Goal: Information Seeking & Learning: Learn about a topic

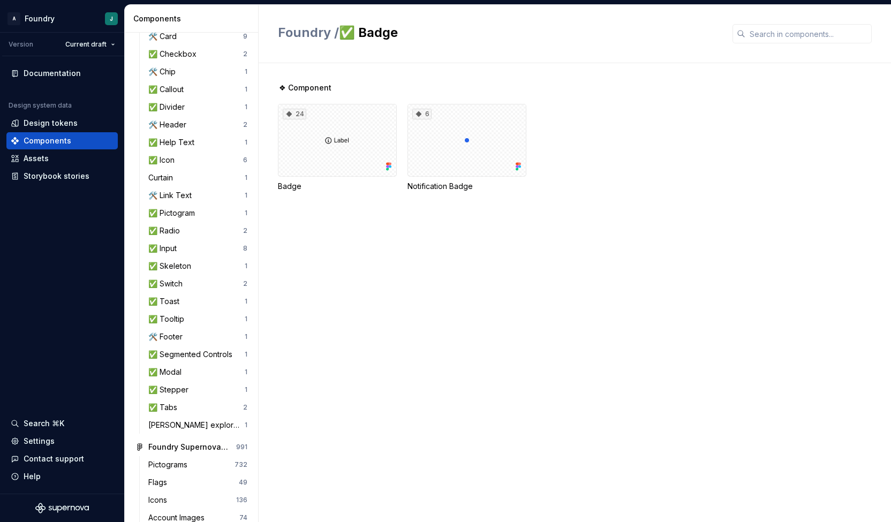
scroll to position [245, 0]
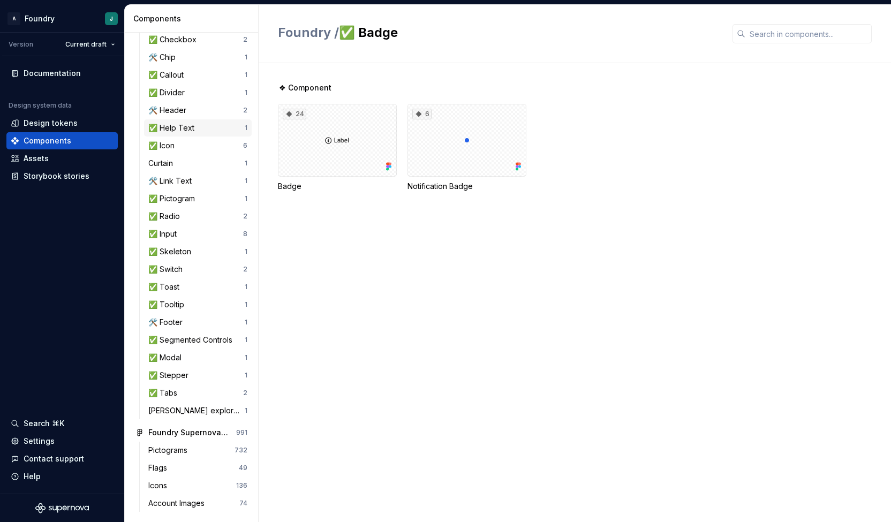
click at [170, 125] on div "✅ Help Text" at bounding box center [173, 128] width 50 height 11
click at [334, 214] on div "❖ Component 4 Help Text" at bounding box center [584, 149] width 613 height 135
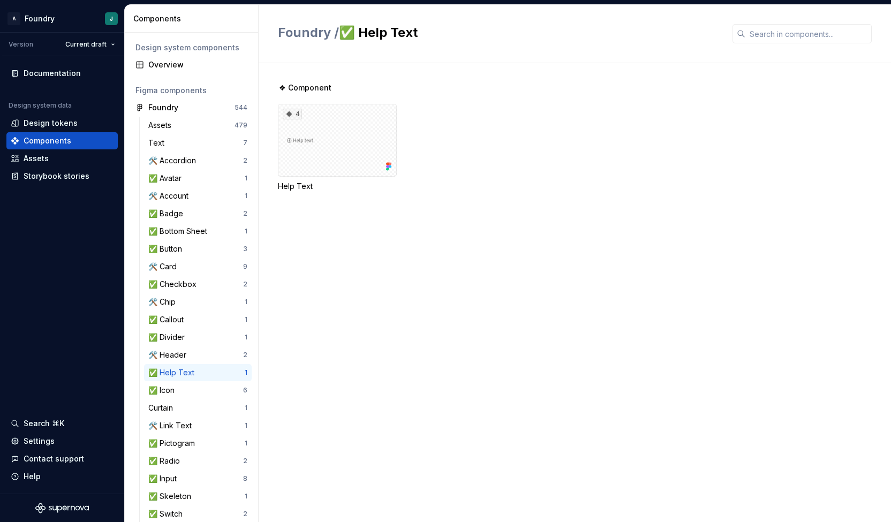
click at [479, 261] on div "❖ Component 4 Help Text" at bounding box center [584, 292] width 613 height 459
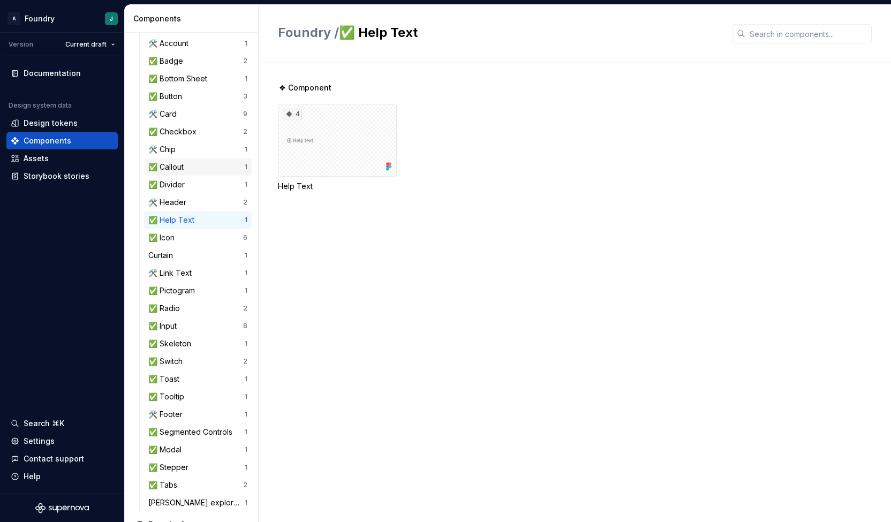
scroll to position [153, 0]
click at [344, 140] on div "4" at bounding box center [337, 140] width 119 height 73
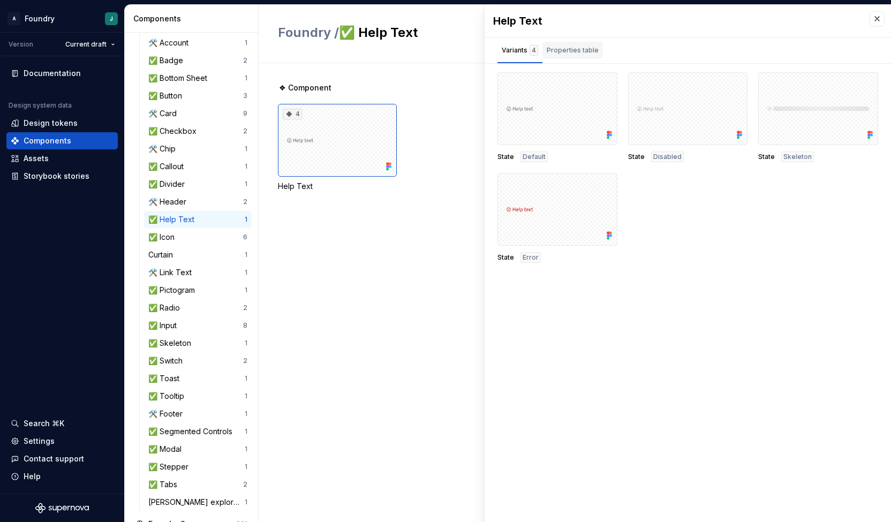
click at [585, 57] on div "Properties table" at bounding box center [573, 50] width 61 height 17
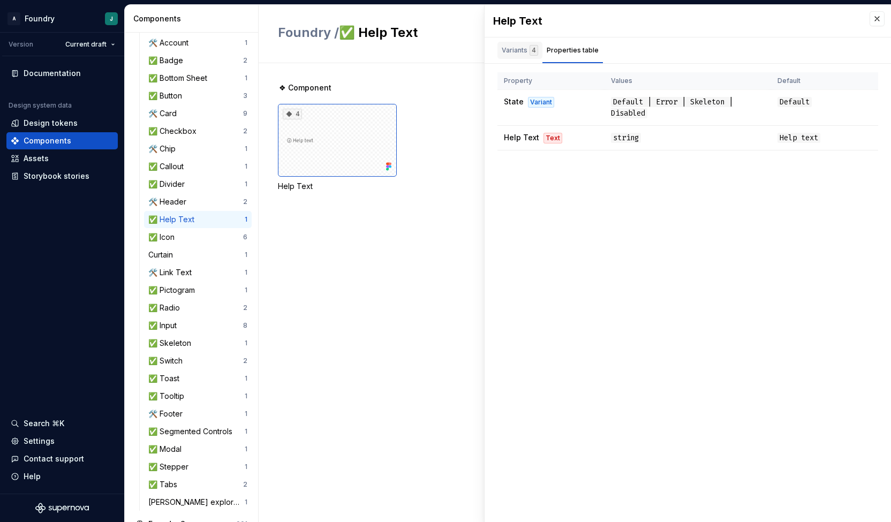
click at [511, 56] on div "Variants 4" at bounding box center [520, 50] width 45 height 17
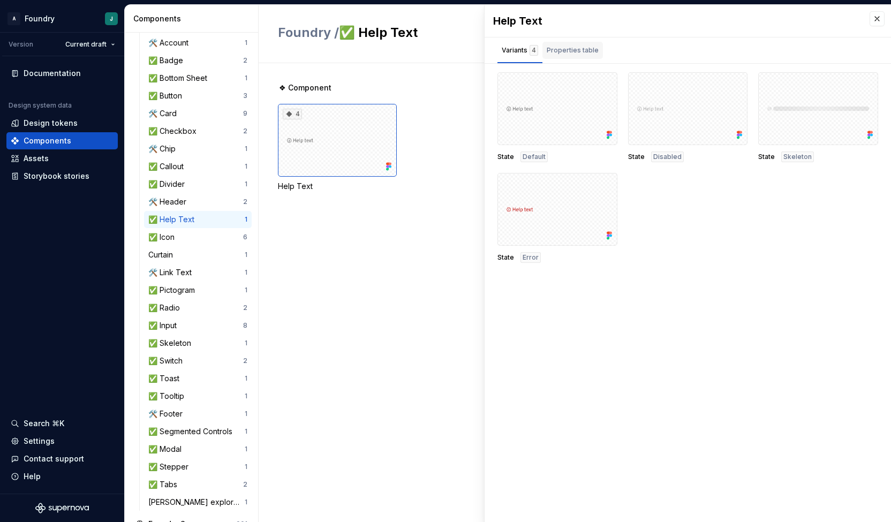
click at [582, 51] on div "Properties table" at bounding box center [573, 50] width 52 height 11
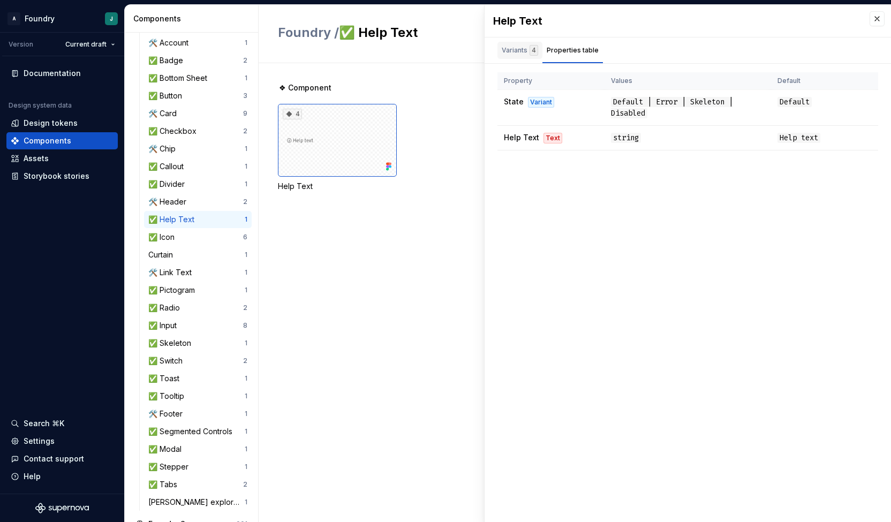
click at [508, 42] on div "Variants 4" at bounding box center [520, 50] width 45 height 17
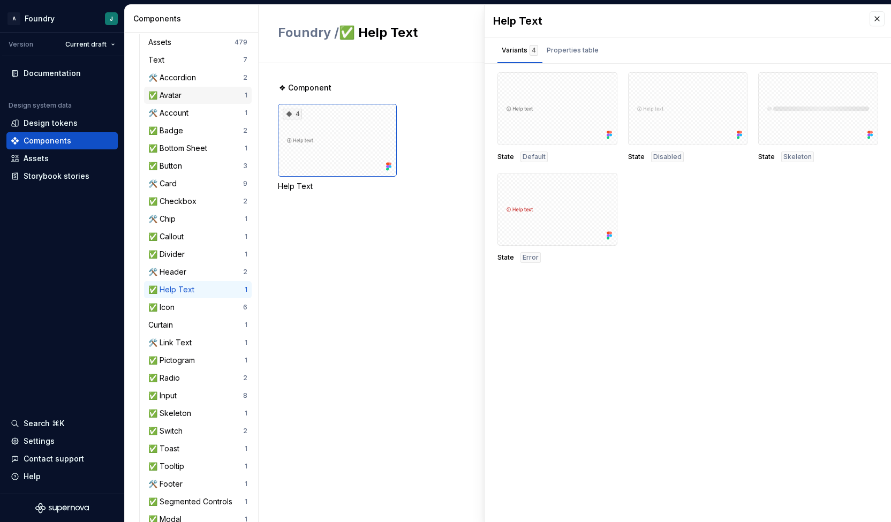
scroll to position [82, 0]
click at [189, 129] on div "✅ Badge" at bounding box center [195, 131] width 95 height 11
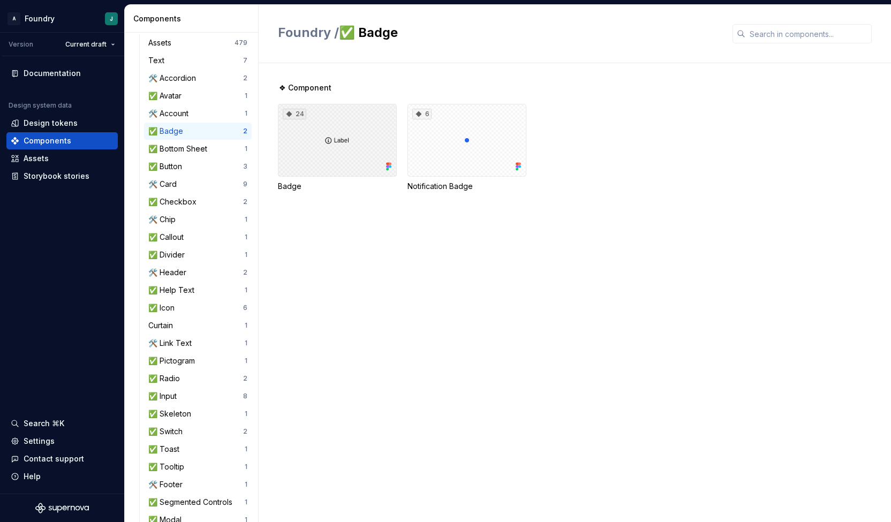
click at [320, 144] on div "24" at bounding box center [337, 140] width 119 height 73
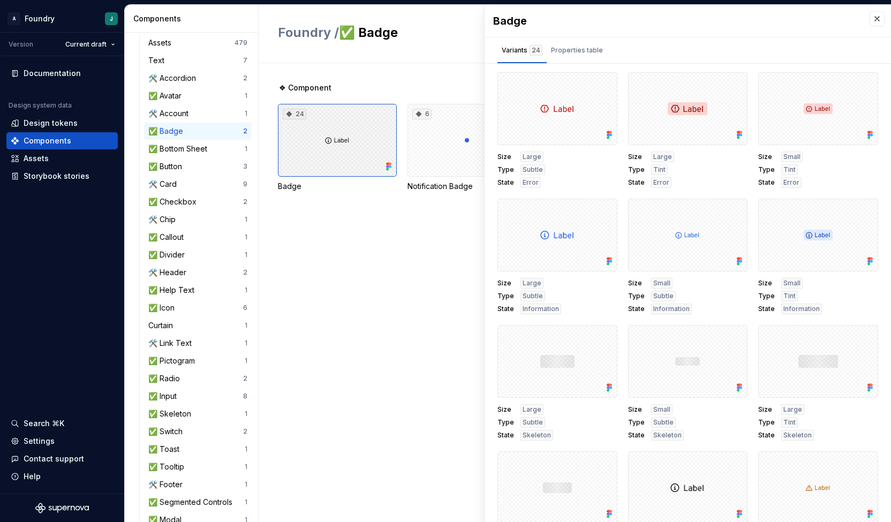
click at [350, 134] on div "24" at bounding box center [337, 140] width 119 height 73
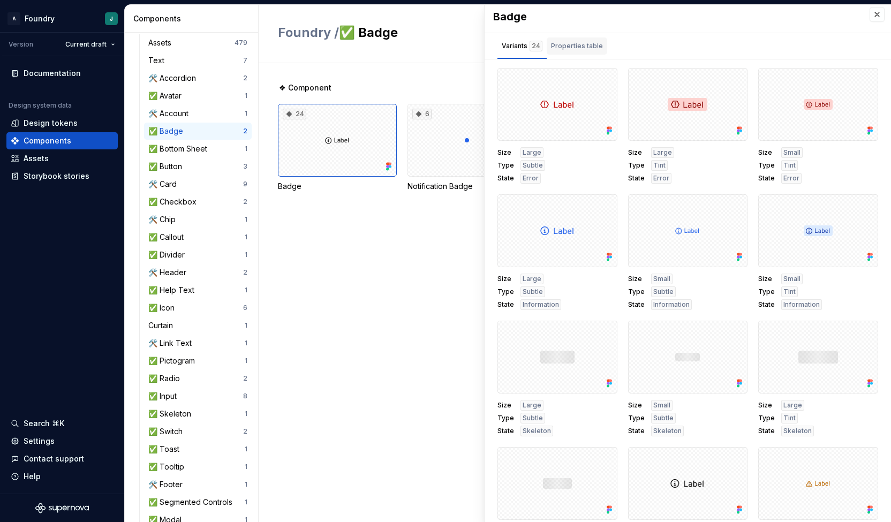
click at [575, 48] on div "Properties table" at bounding box center [577, 46] width 52 height 11
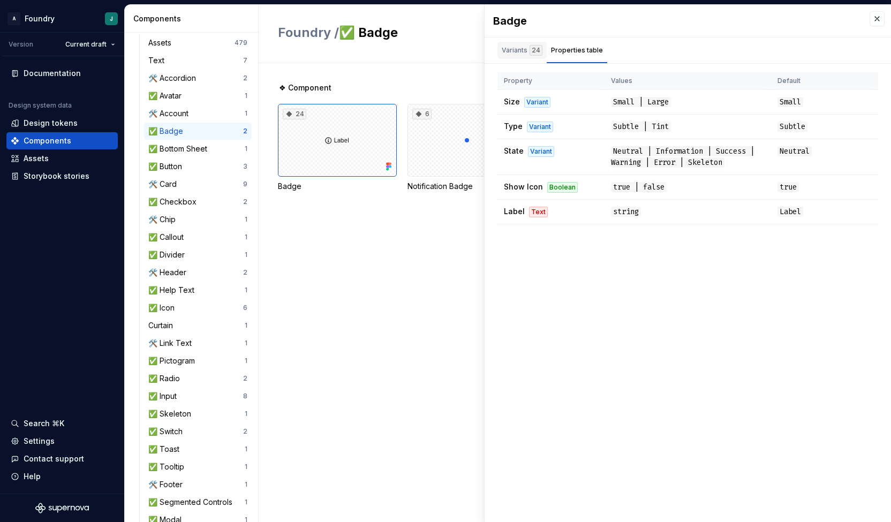
click at [516, 52] on div "Variants 24" at bounding box center [522, 50] width 41 height 11
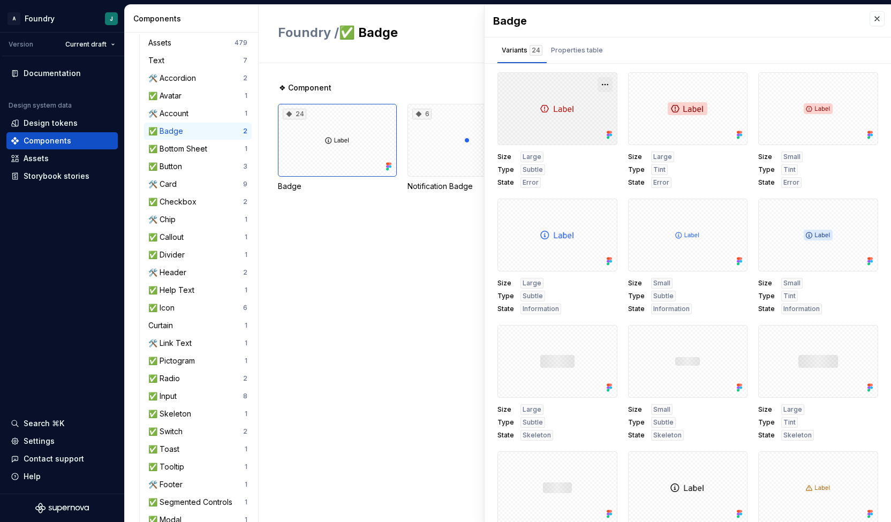
click at [598, 81] on button "button" at bounding box center [605, 84] width 15 height 15
click at [554, 103] on div "Open in [GEOGRAPHIC_DATA]" at bounding box center [565, 116] width 70 height 32
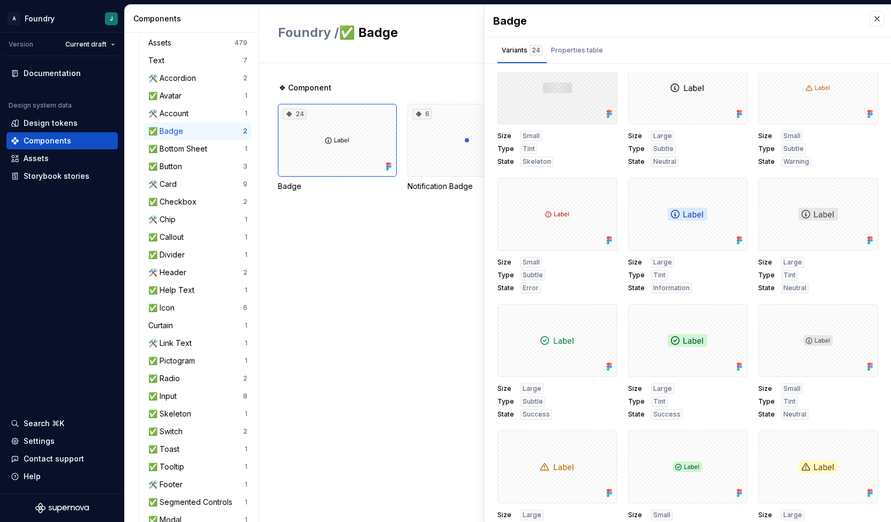
scroll to position [400, 0]
click at [594, 209] on div at bounding box center [558, 214] width 120 height 73
click at [600, 188] on button "button" at bounding box center [605, 190] width 15 height 15
drag, startPoint x: 382, startPoint y: 246, endPoint x: 245, endPoint y: 255, distance: 137.4
click at [382, 246] on div "❖ Component 24 Badge 6 Notification Badge" at bounding box center [584, 292] width 613 height 459
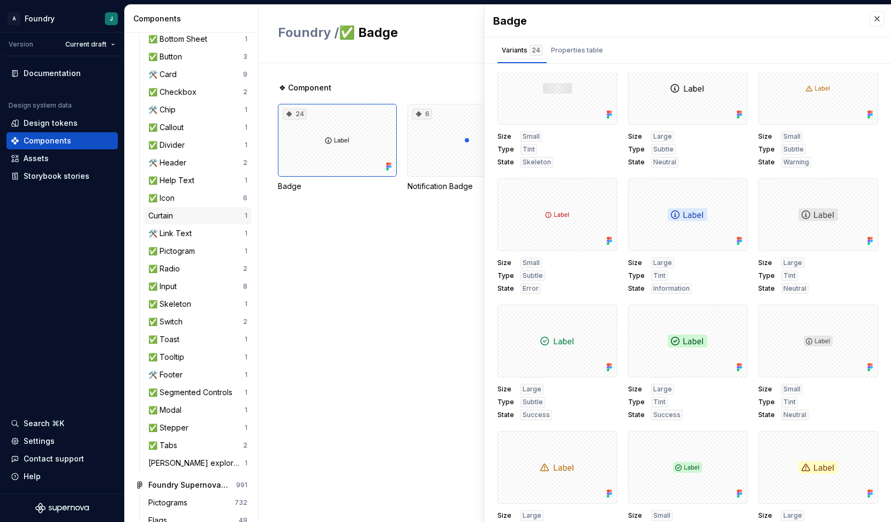
scroll to position [0, 0]
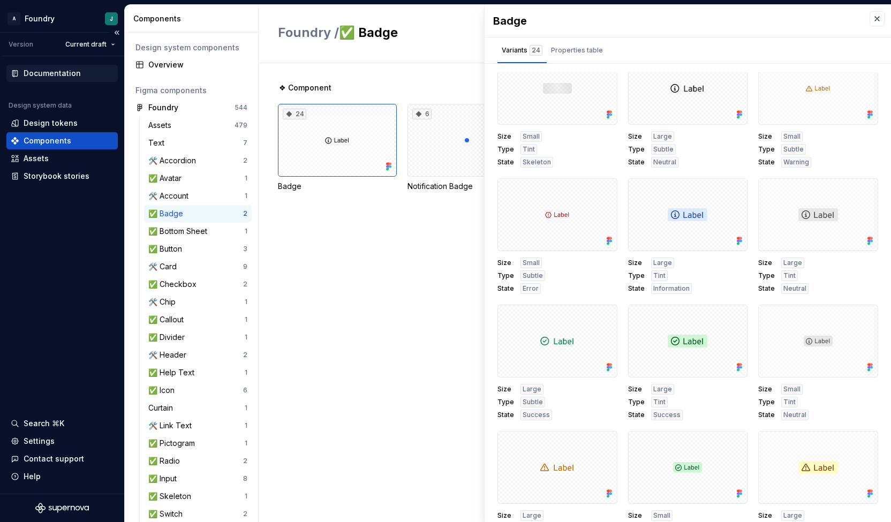
click at [57, 72] on div "Documentation" at bounding box center [52, 73] width 57 height 11
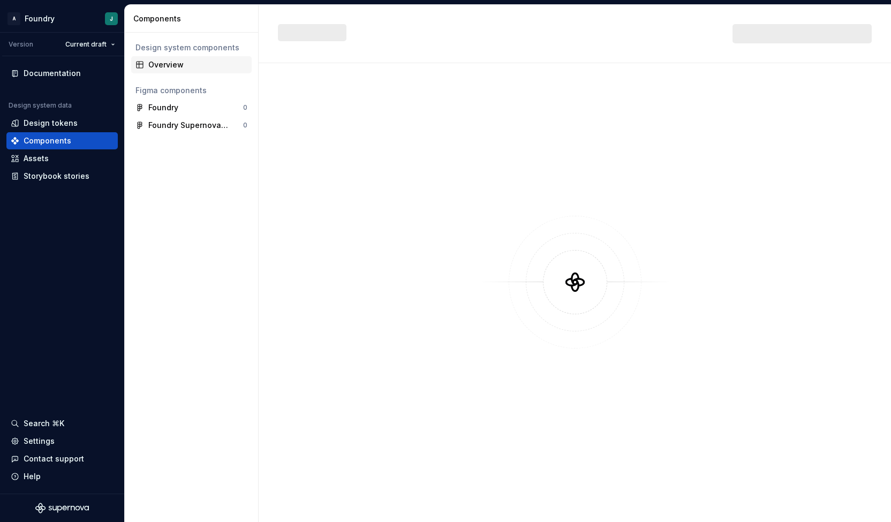
click at [178, 63] on div "Overview" at bounding box center [197, 64] width 99 height 11
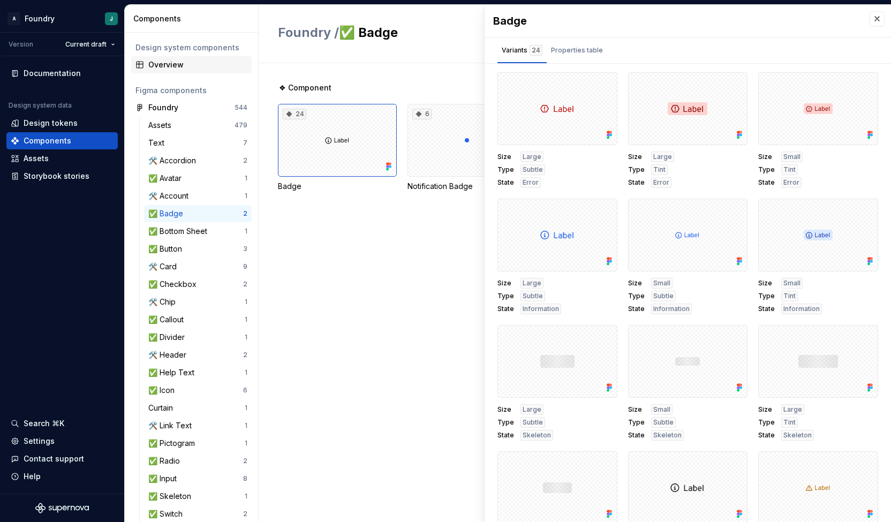
click at [190, 58] on div "Overview" at bounding box center [191, 64] width 120 height 17
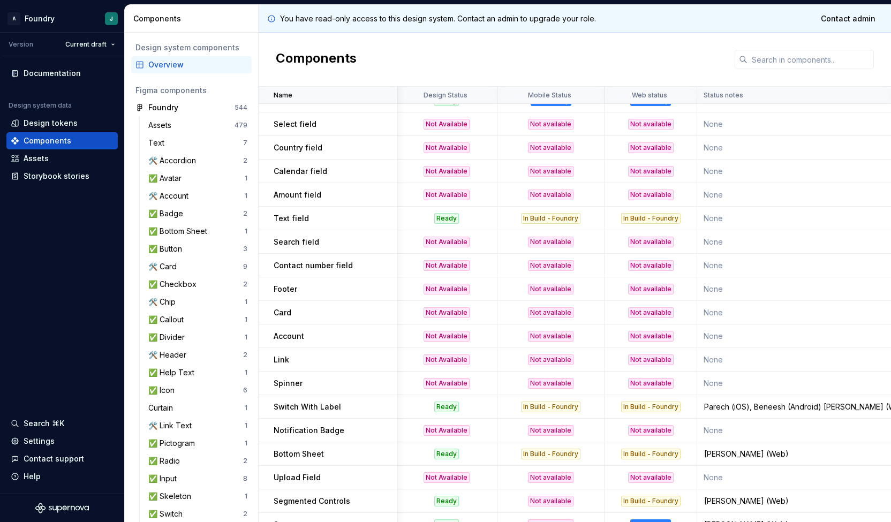
scroll to position [841, 2]
click at [278, 217] on p "Text field" at bounding box center [291, 217] width 35 height 11
click at [331, 219] on div "Text field" at bounding box center [335, 217] width 123 height 11
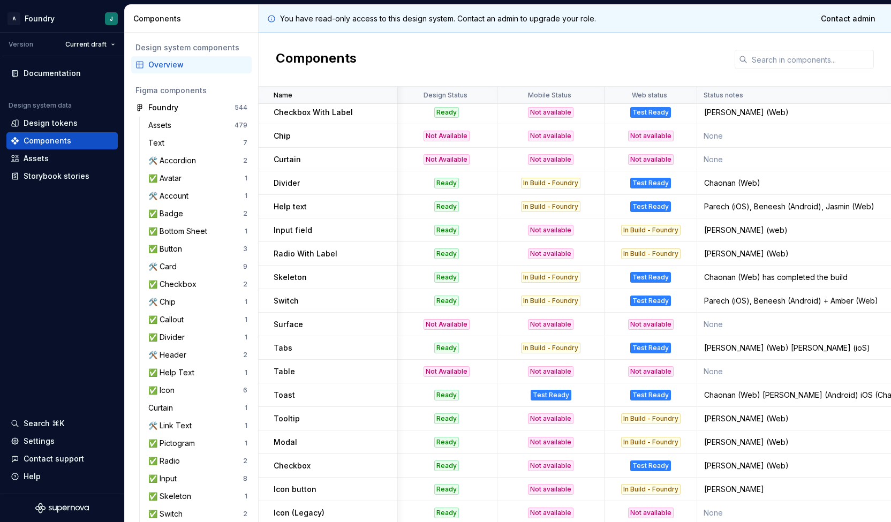
scroll to position [0, 2]
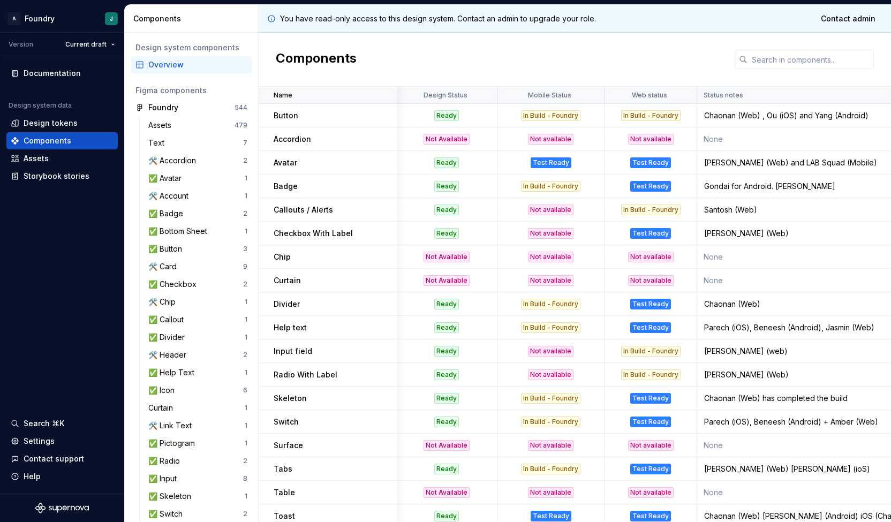
click at [287, 281] on p "Curtain" at bounding box center [287, 280] width 27 height 11
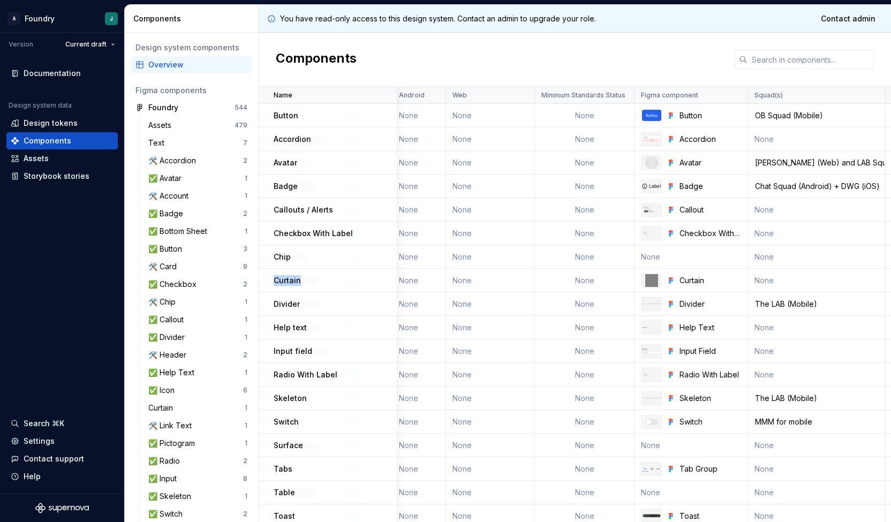
scroll to position [0, 790]
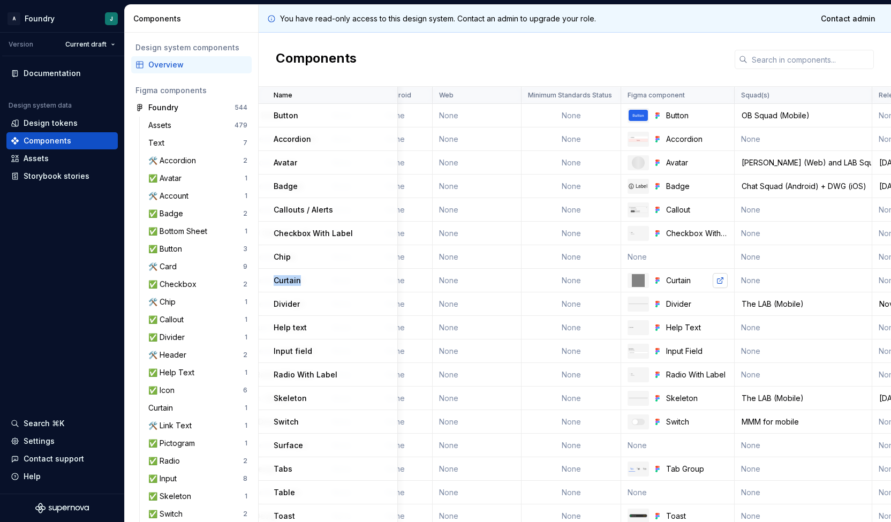
click at [724, 282] on link at bounding box center [720, 280] width 15 height 15
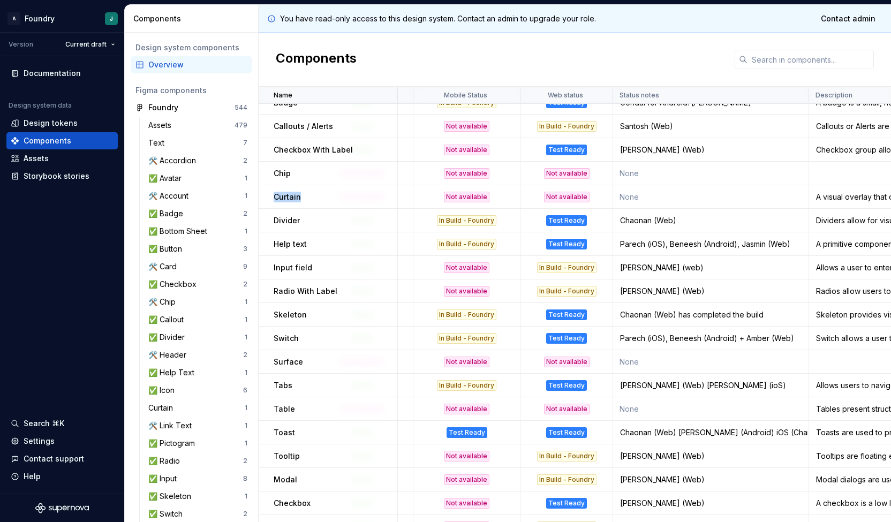
scroll to position [84, 0]
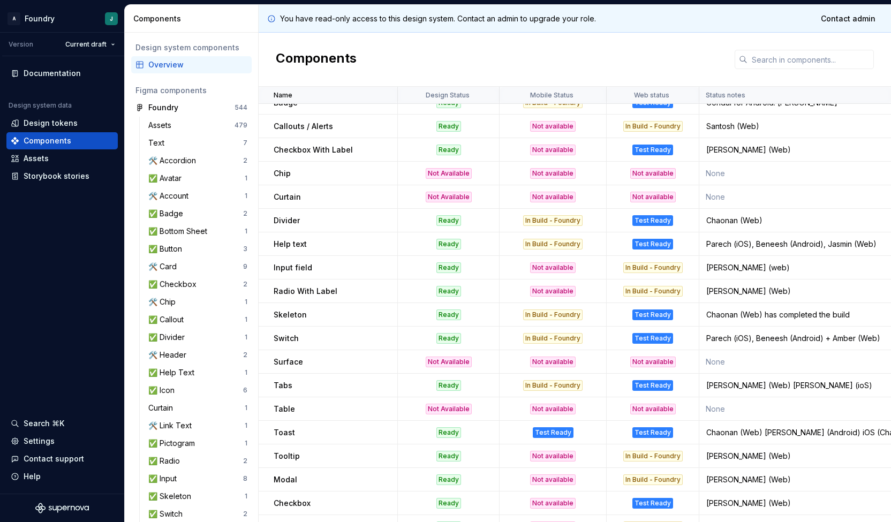
click at [730, 240] on div "Parech (iOS), Beneesh (Android), Jasmin (Web)" at bounding box center [797, 244] width 194 height 11
click at [736, 267] on div "Robin Bhatia (web)" at bounding box center [797, 267] width 194 height 11
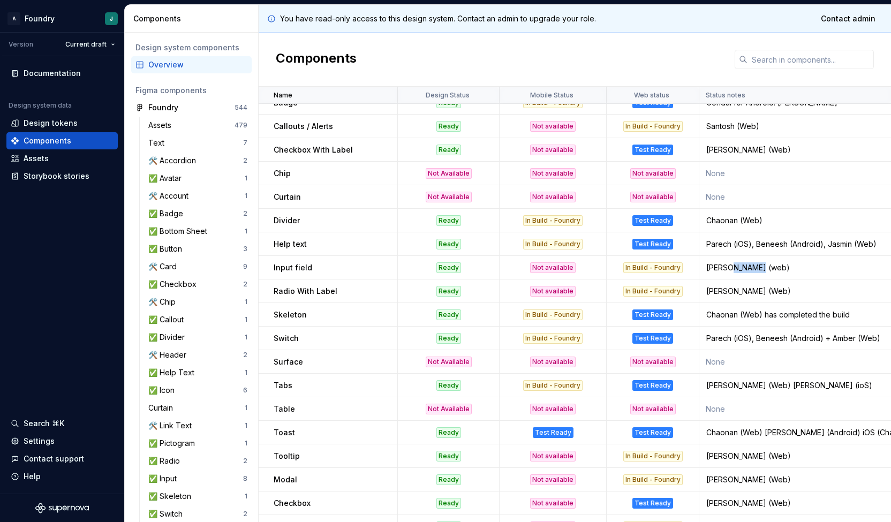
click at [736, 267] on div "Robin Bhatia (web)" at bounding box center [797, 267] width 194 height 11
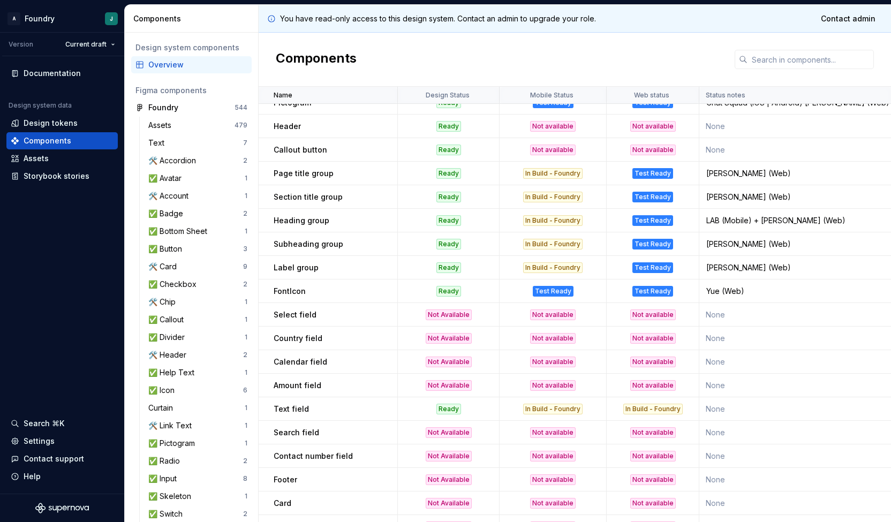
scroll to position [859, 0]
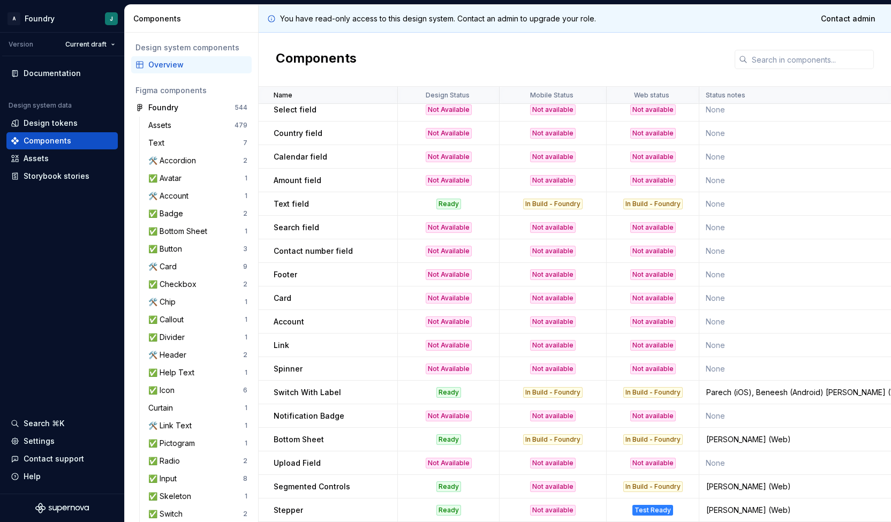
click at [274, 222] on p "Search field" at bounding box center [297, 227] width 46 height 11
click at [302, 175] on p "Amount field" at bounding box center [298, 180] width 48 height 11
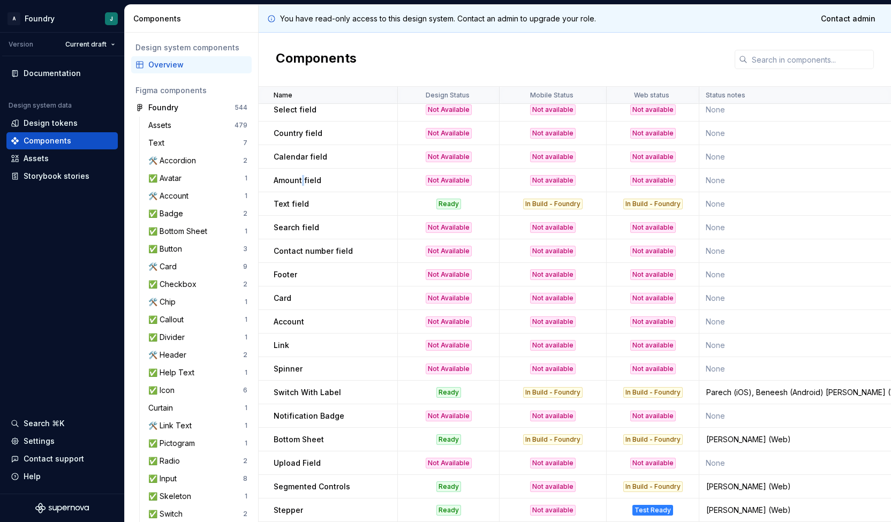
click at [302, 175] on p "Amount field" at bounding box center [298, 180] width 48 height 11
click at [306, 152] on p "Calendar field" at bounding box center [301, 157] width 54 height 11
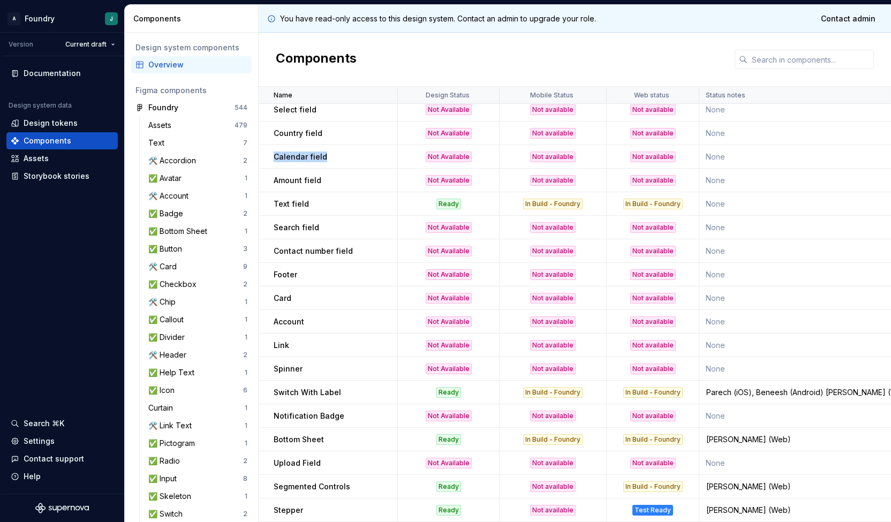
click at [306, 152] on p "Calendar field" at bounding box center [301, 157] width 54 height 11
click at [304, 128] on p "Country field" at bounding box center [298, 133] width 49 height 11
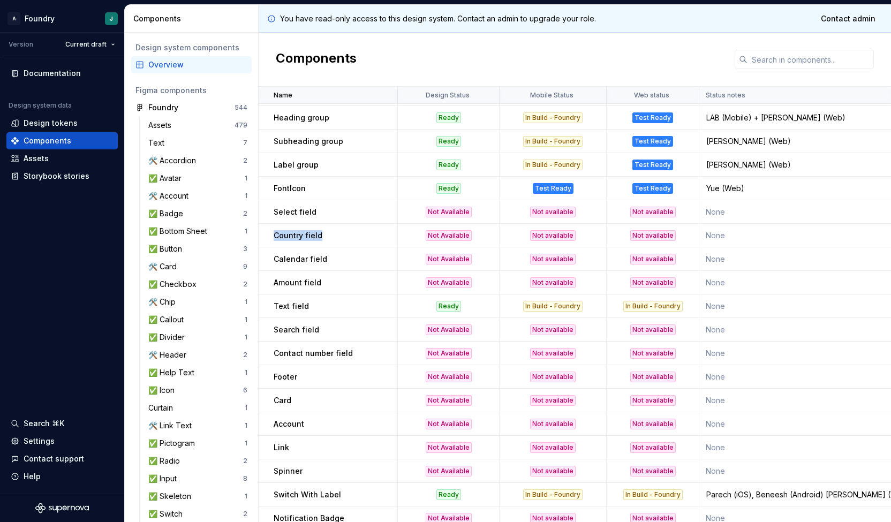
scroll to position [752, 0]
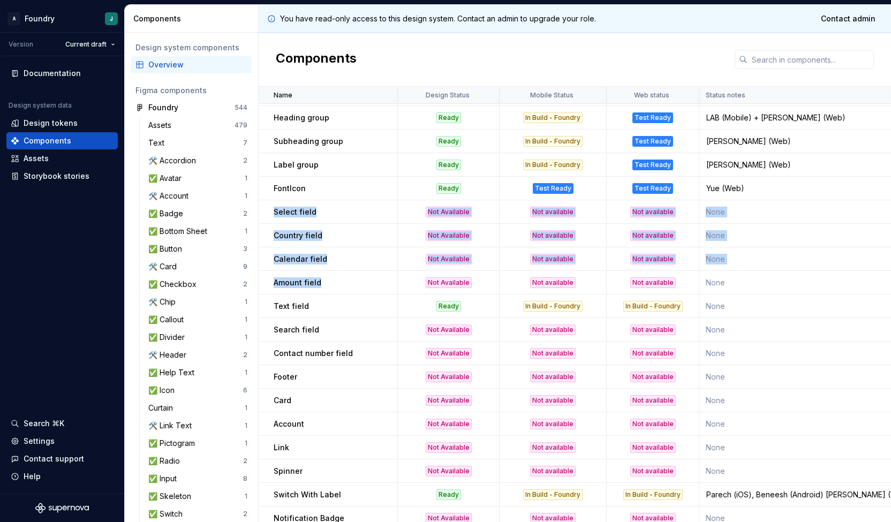
drag, startPoint x: 272, startPoint y: 212, endPoint x: 342, endPoint y: 284, distance: 100.4
click at [342, 284] on div "Amount field" at bounding box center [335, 282] width 123 height 11
drag, startPoint x: 276, startPoint y: 210, endPoint x: 343, endPoint y: 281, distance: 97.7
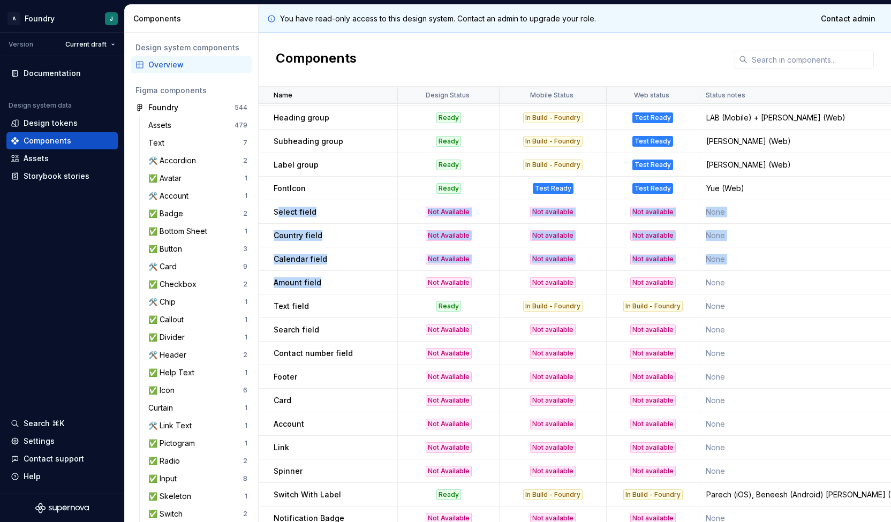
click at [343, 281] on div "Amount field" at bounding box center [335, 282] width 123 height 11
drag, startPoint x: 273, startPoint y: 213, endPoint x: 326, endPoint y: 291, distance: 94.5
click at [326, 291] on td "Amount field" at bounding box center [328, 283] width 139 height 24
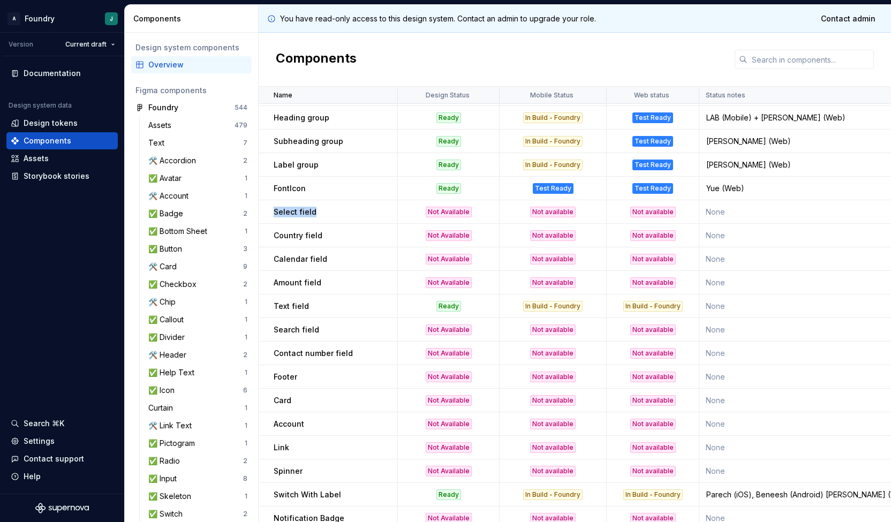
drag, startPoint x: 273, startPoint y: 214, endPoint x: 332, endPoint y: 218, distance: 59.1
click at [332, 218] on td "Select field" at bounding box center [328, 212] width 139 height 24
drag, startPoint x: 273, startPoint y: 331, endPoint x: 341, endPoint y: 336, distance: 67.7
click at [341, 336] on td "Search field" at bounding box center [328, 330] width 139 height 24
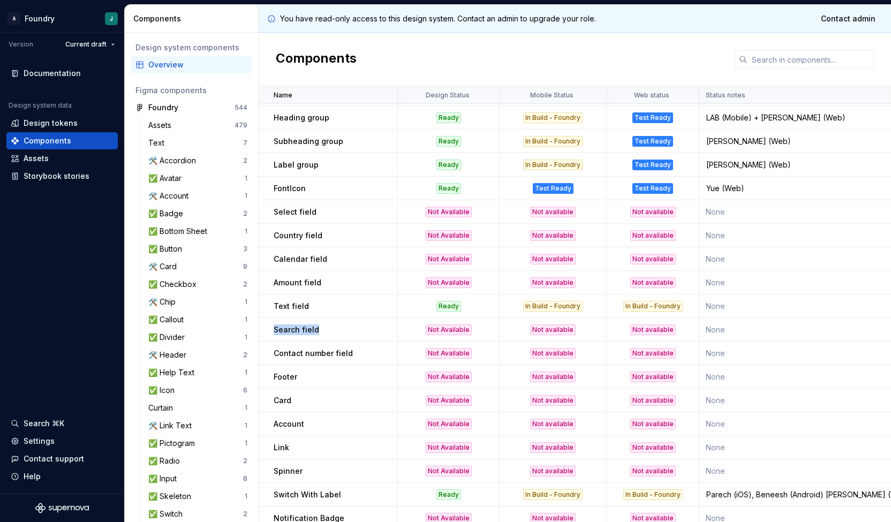
click at [341, 336] on td "Search field" at bounding box center [328, 330] width 139 height 24
drag, startPoint x: 273, startPoint y: 330, endPoint x: 350, endPoint y: 334, distance: 77.2
click at [350, 334] on td "Search field" at bounding box center [328, 330] width 139 height 24
click at [353, 328] on div "Search field" at bounding box center [335, 330] width 123 height 11
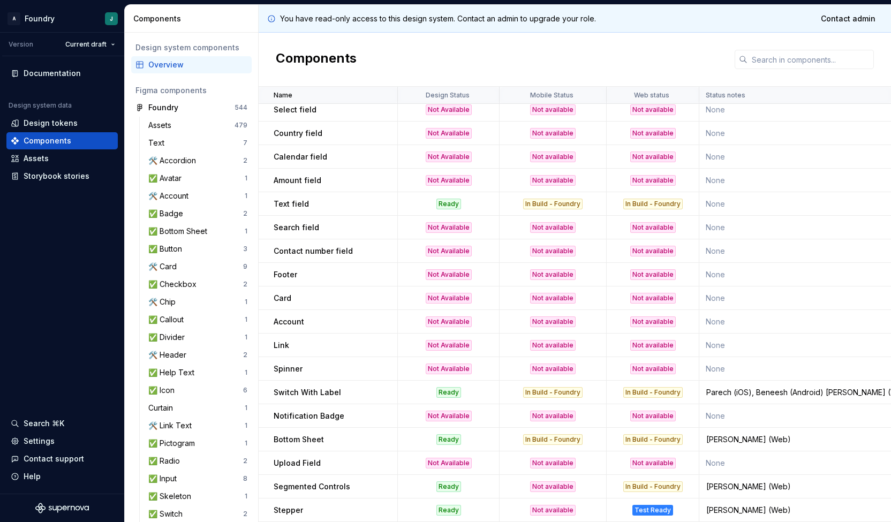
click at [304, 391] on p "Switch With Label" at bounding box center [307, 392] width 67 height 11
